Goal: Navigation & Orientation: Find specific page/section

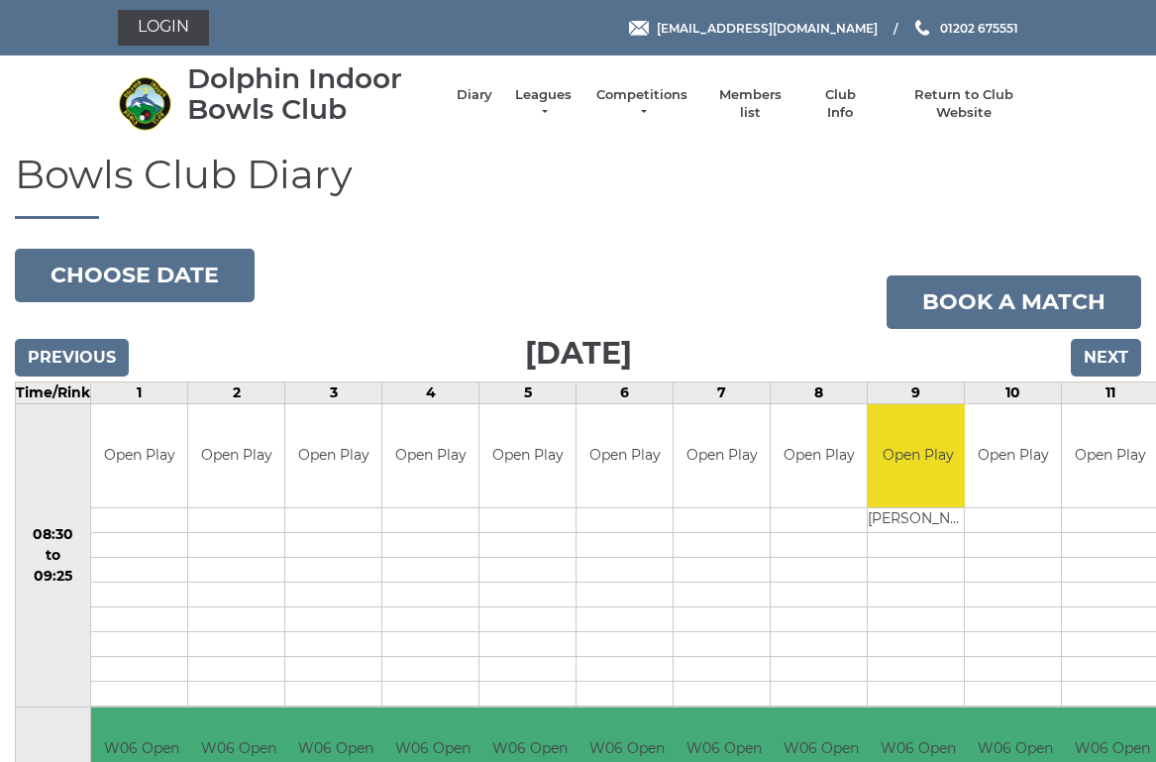
scroll to position [13, 0]
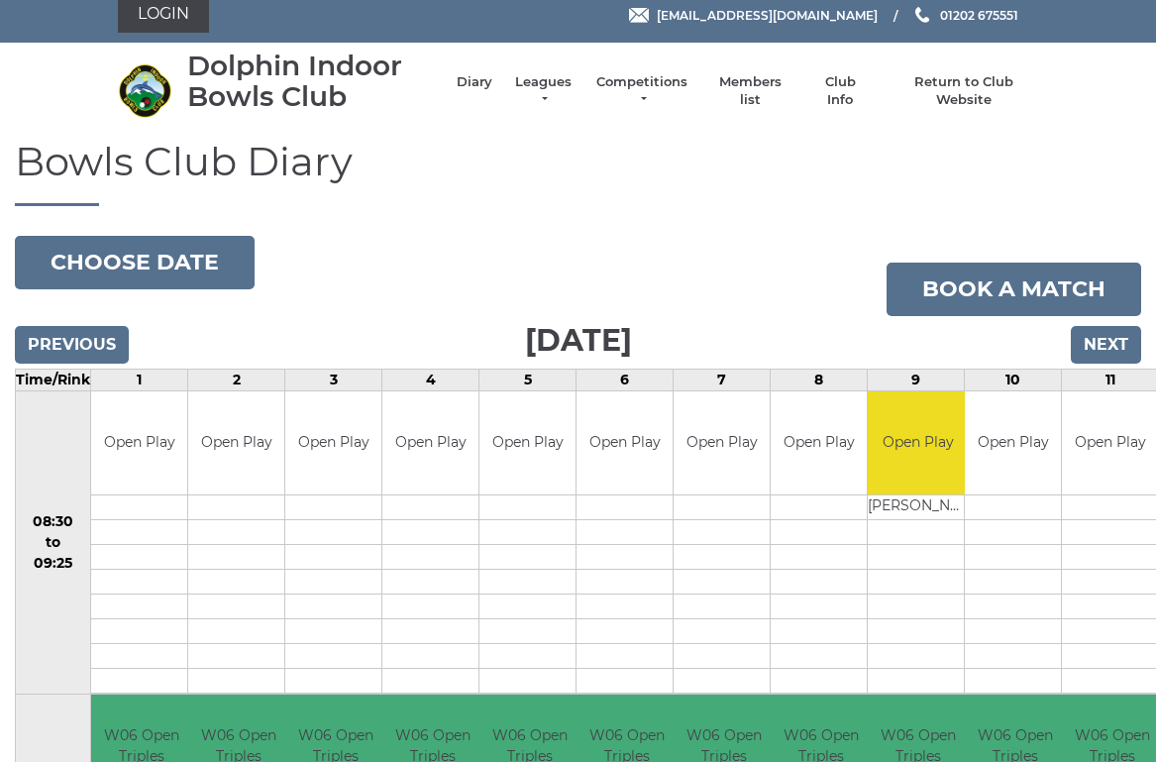
click at [548, 81] on li "Leagues Club leagues - Winter 2025/2026 Club leagues - Summer 2025 Club leagues…" at bounding box center [533, 90] width 82 height 55
click at [540, 87] on link "Leagues" at bounding box center [543, 91] width 62 height 36
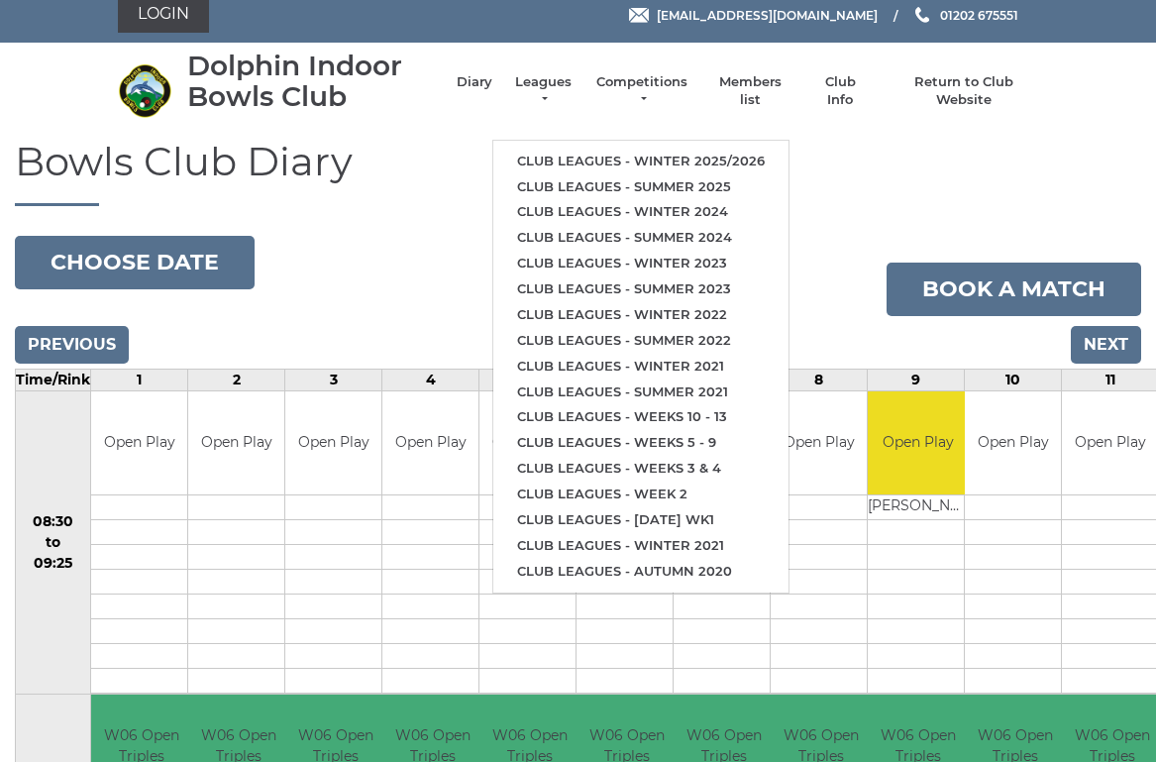
click at [748, 140] on ul "Club leagues - Winter 2025/2026 Club leagues - Summer 2025 Club leagues - Winte…" at bounding box center [640, 367] width 297 height 454
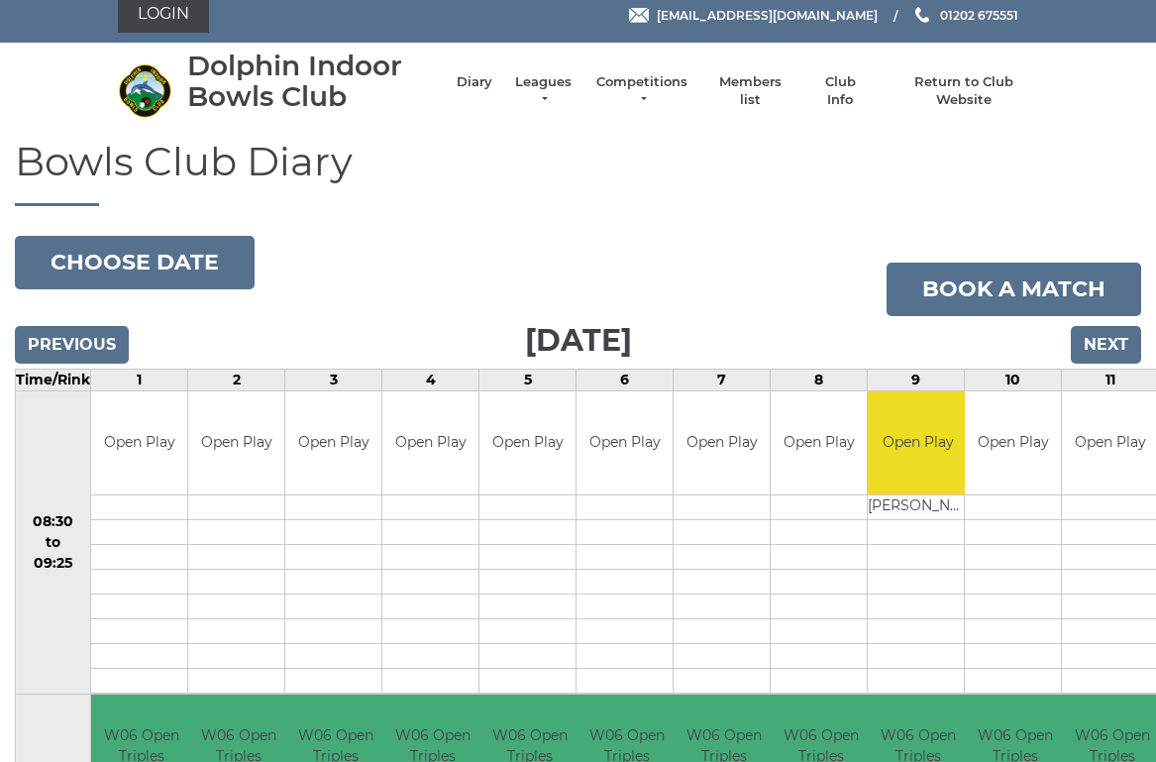
click at [551, 81] on li "Leagues Club leagues - Winter 2025/2026 Club leagues - Summer 2025 Club leagues…" at bounding box center [533, 90] width 82 height 55
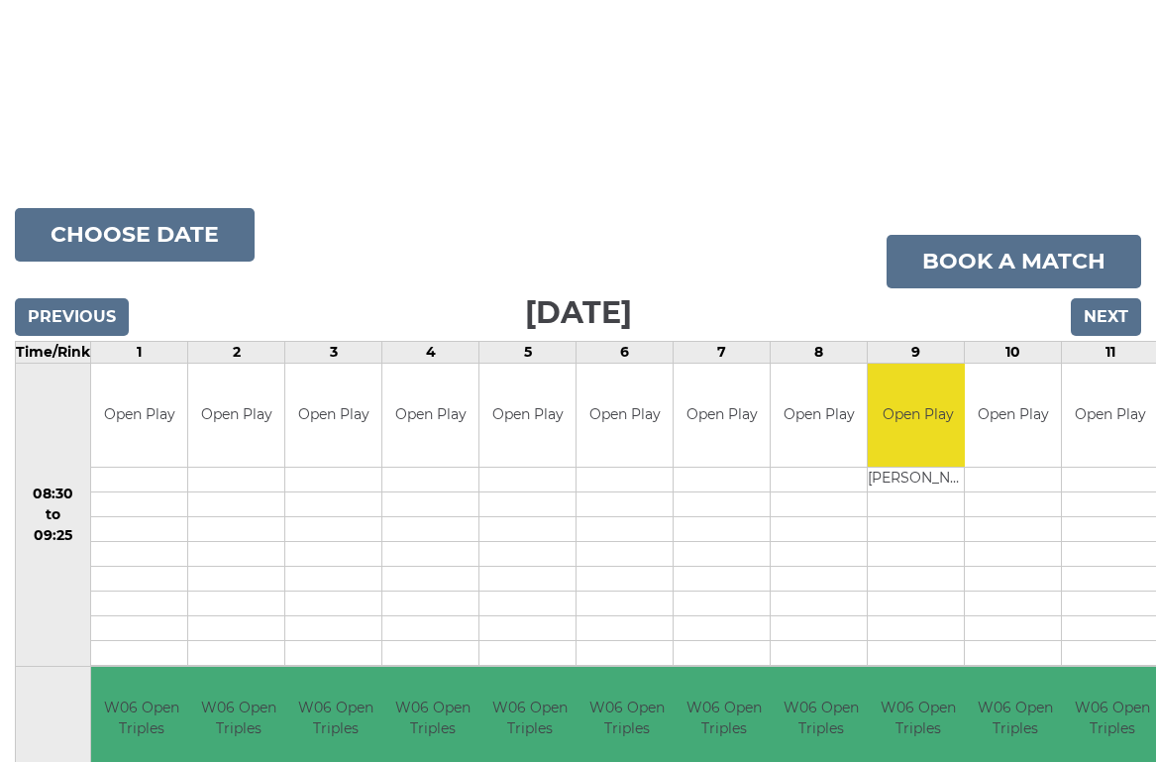
scroll to position [0, 0]
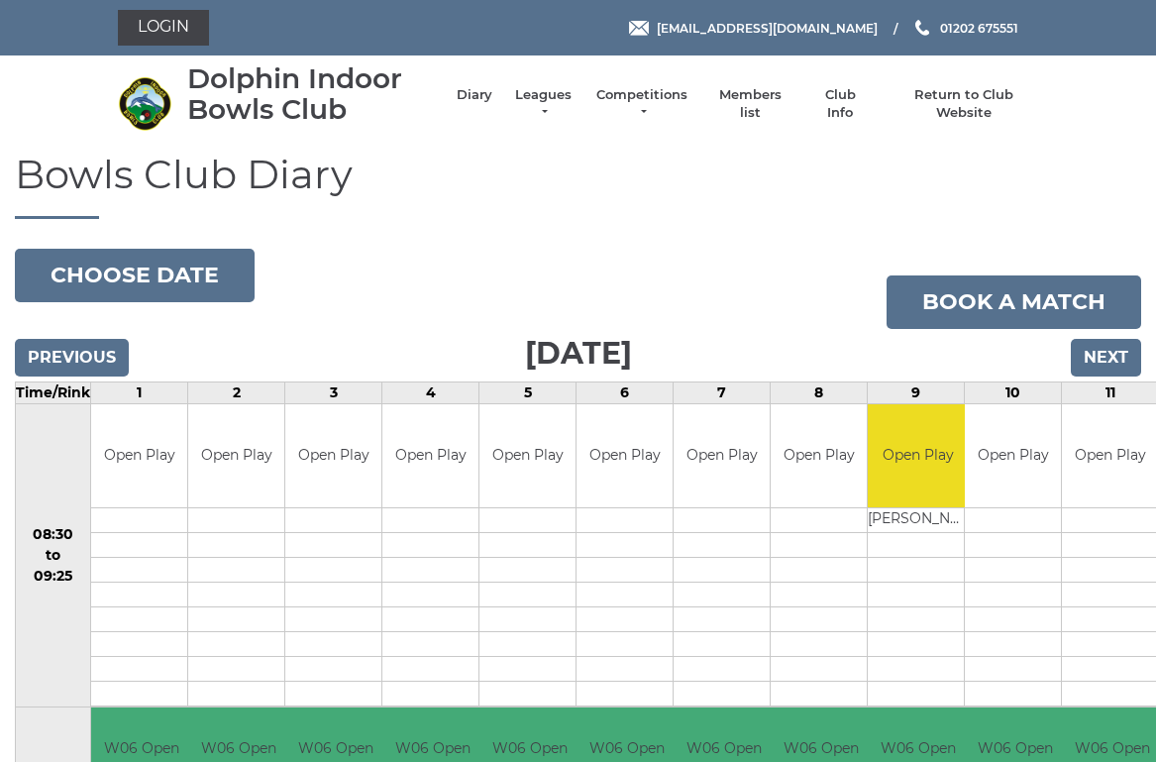
click at [546, 108] on link "Leagues" at bounding box center [543, 104] width 62 height 36
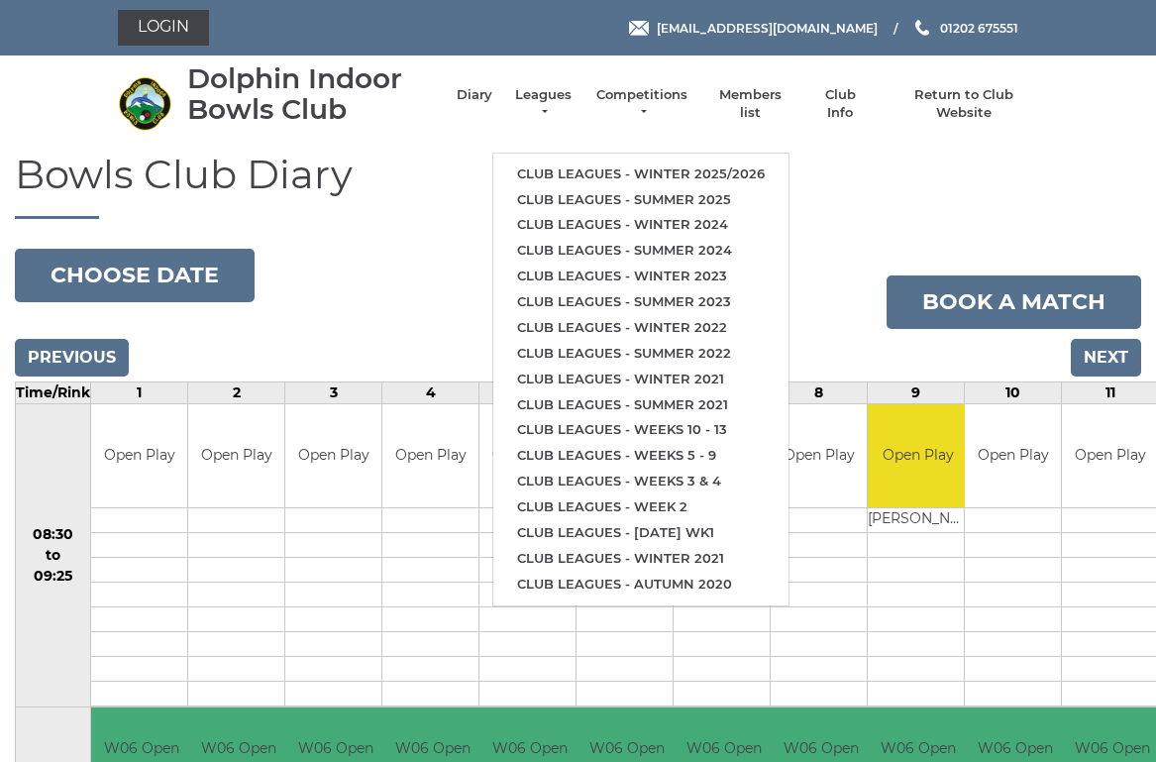
click at [758, 161] on link "Club leagues - Winter 2025/2026" at bounding box center [640, 174] width 295 height 26
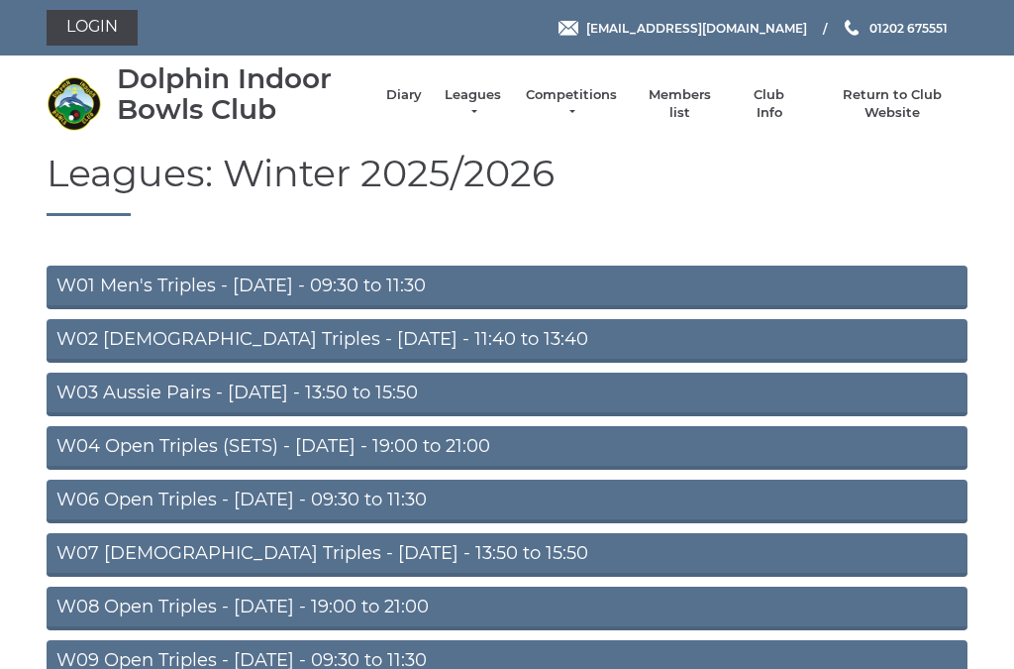
click at [374, 492] on link "W06 Open Triples - Tuesday - 09:30 to 11:30" at bounding box center [507, 501] width 921 height 44
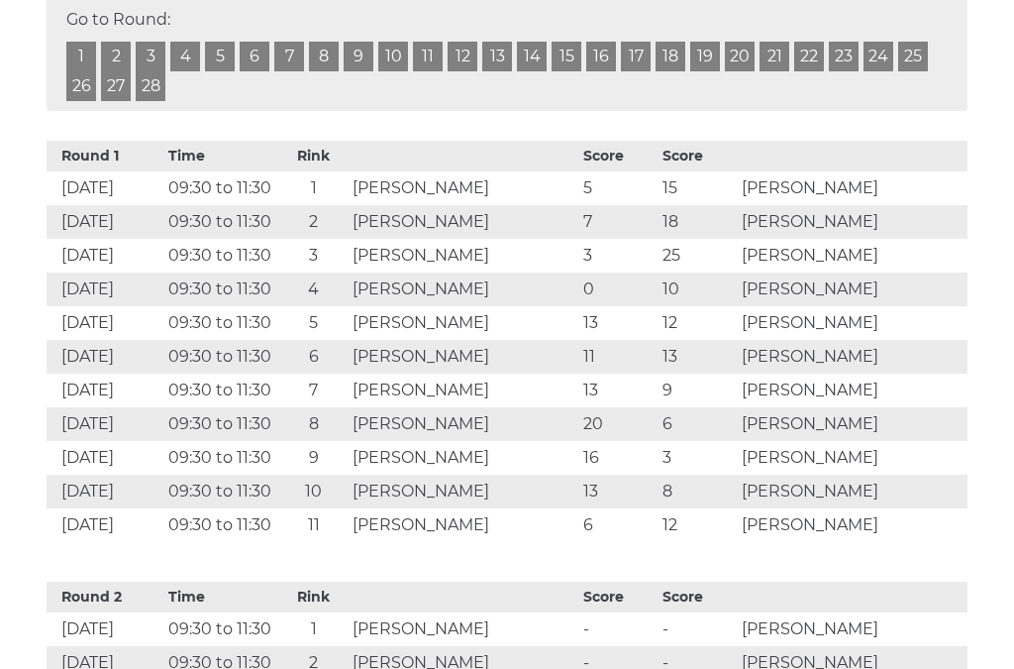
scroll to position [1321, 0]
